Goal: Task Accomplishment & Management: Manage account settings

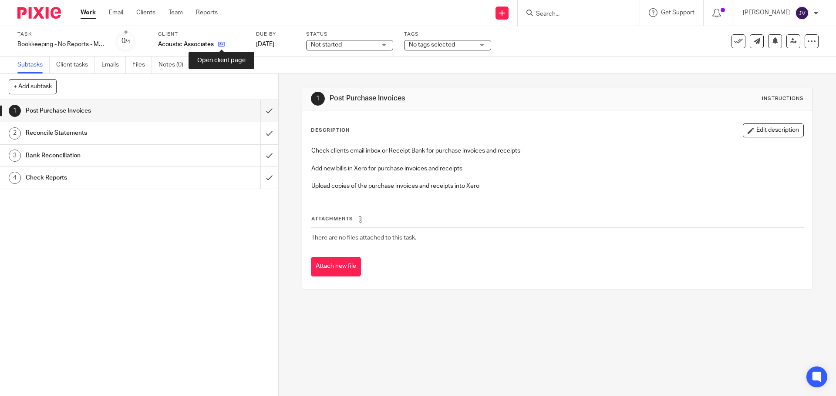
click at [223, 44] on icon at bounding box center [221, 44] width 7 height 7
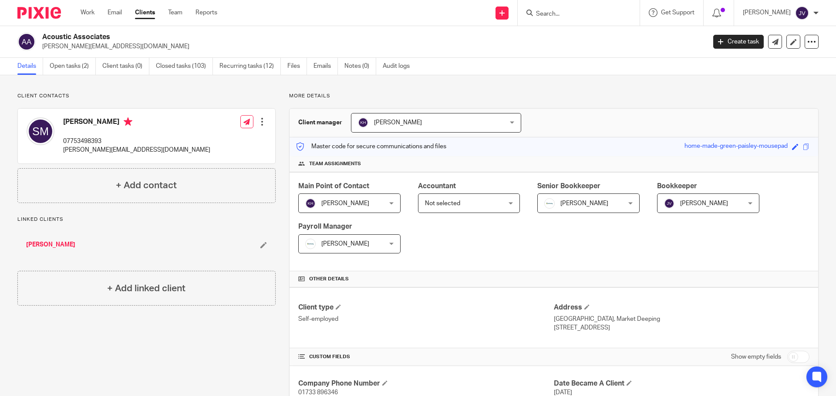
click at [32, 13] on img at bounding box center [39, 13] width 44 height 12
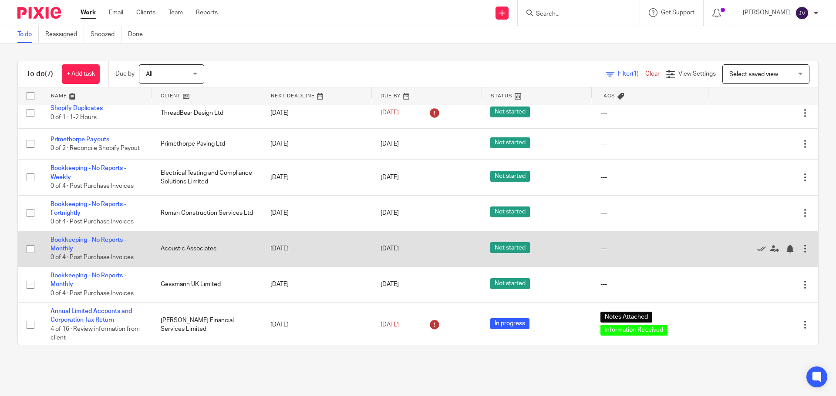
scroll to position [10, 0]
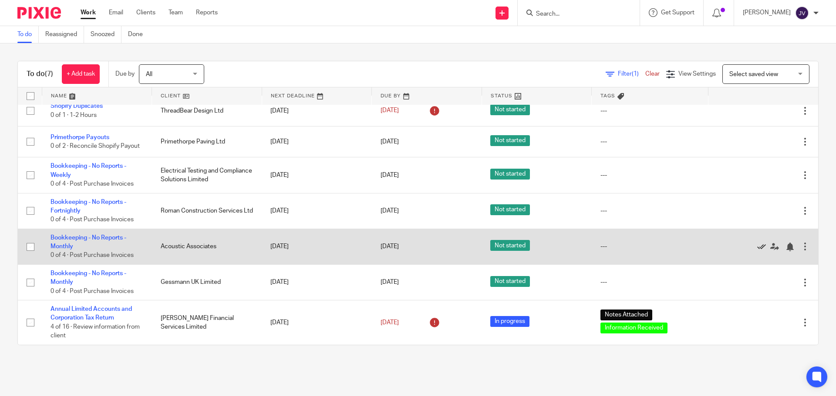
click at [757, 249] on icon at bounding box center [761, 247] width 9 height 9
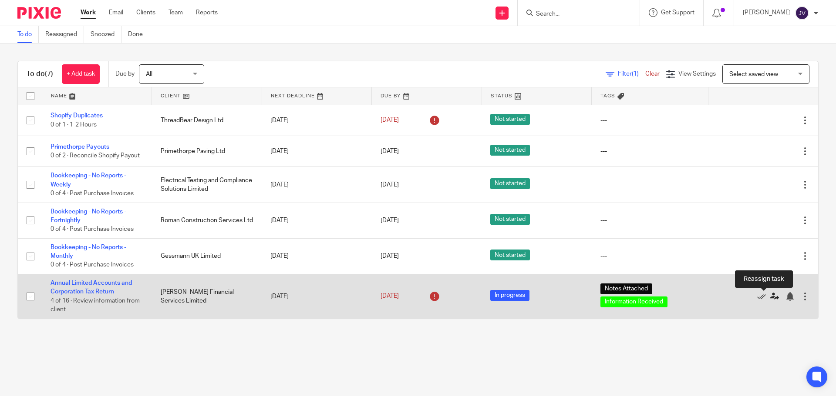
click at [770, 297] on icon at bounding box center [774, 296] width 9 height 9
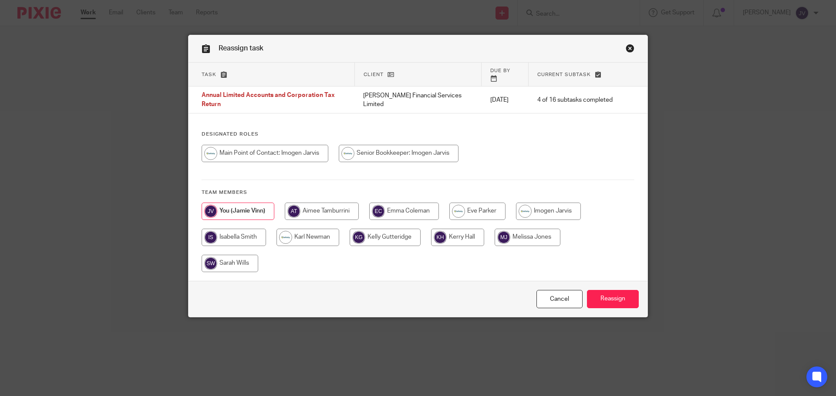
click at [531, 203] on input "radio" at bounding box center [548, 211] width 65 height 17
radio input "true"
click at [619, 290] on input "Reassign" at bounding box center [613, 299] width 52 height 19
